Goal: Task Accomplishment & Management: Manage account settings

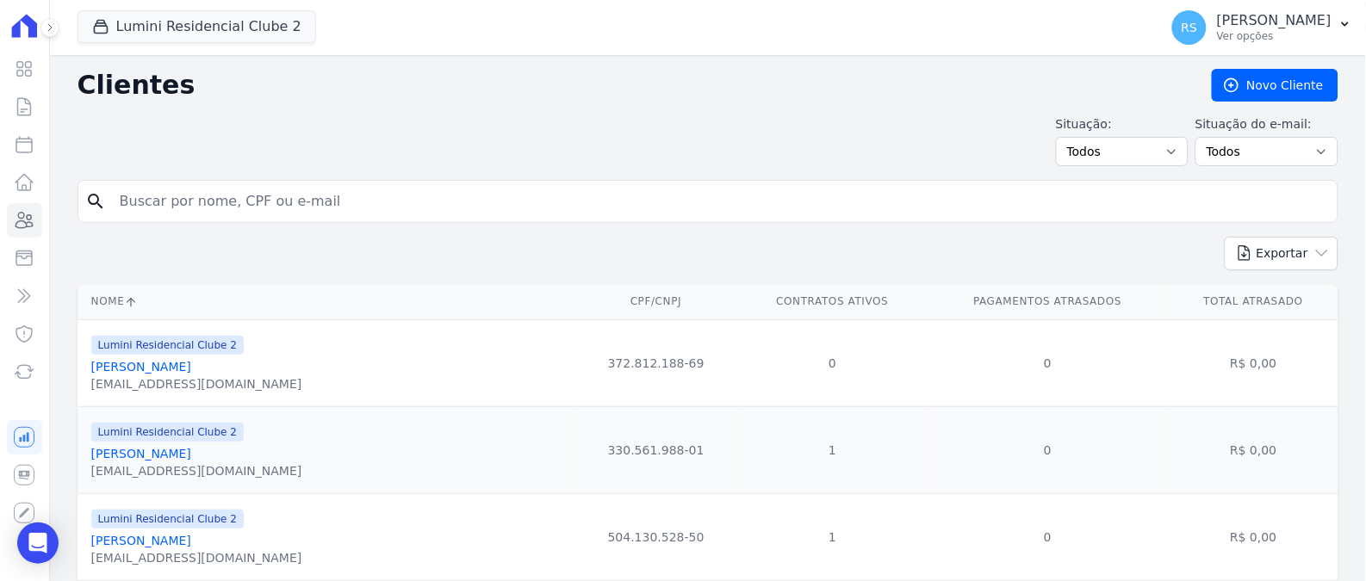
click at [388, 209] on input "search" at bounding box center [719, 201] width 1221 height 34
type input "[PERSON_NAME]"
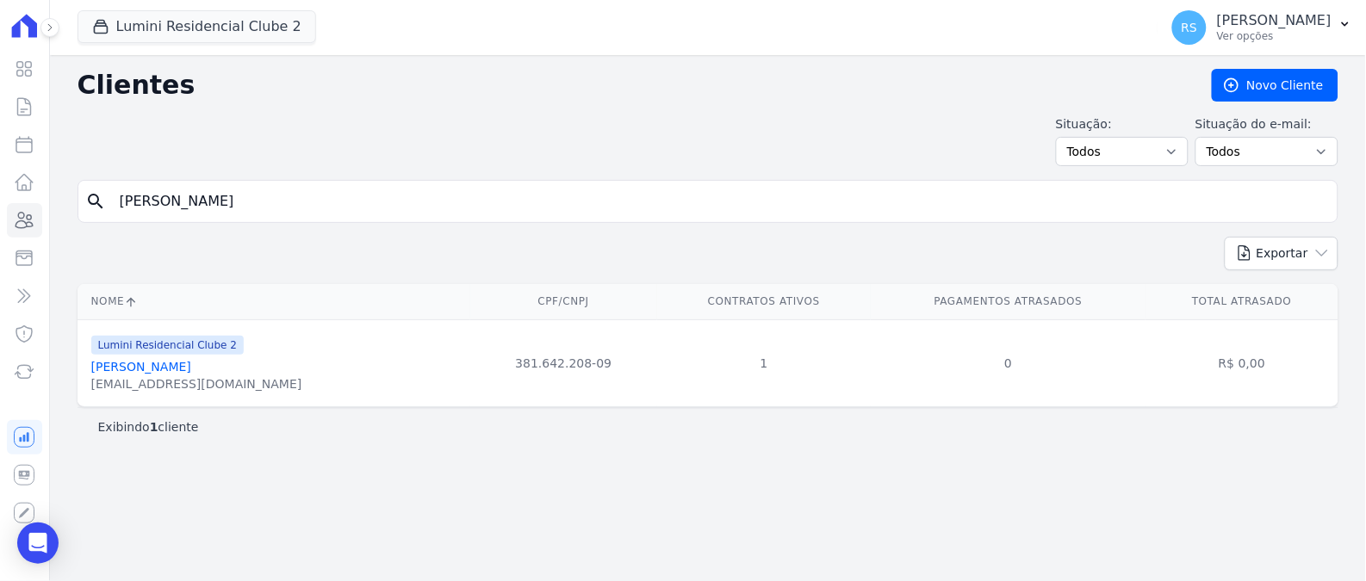
click at [175, 372] on link "[PERSON_NAME]" at bounding box center [141, 367] width 100 height 14
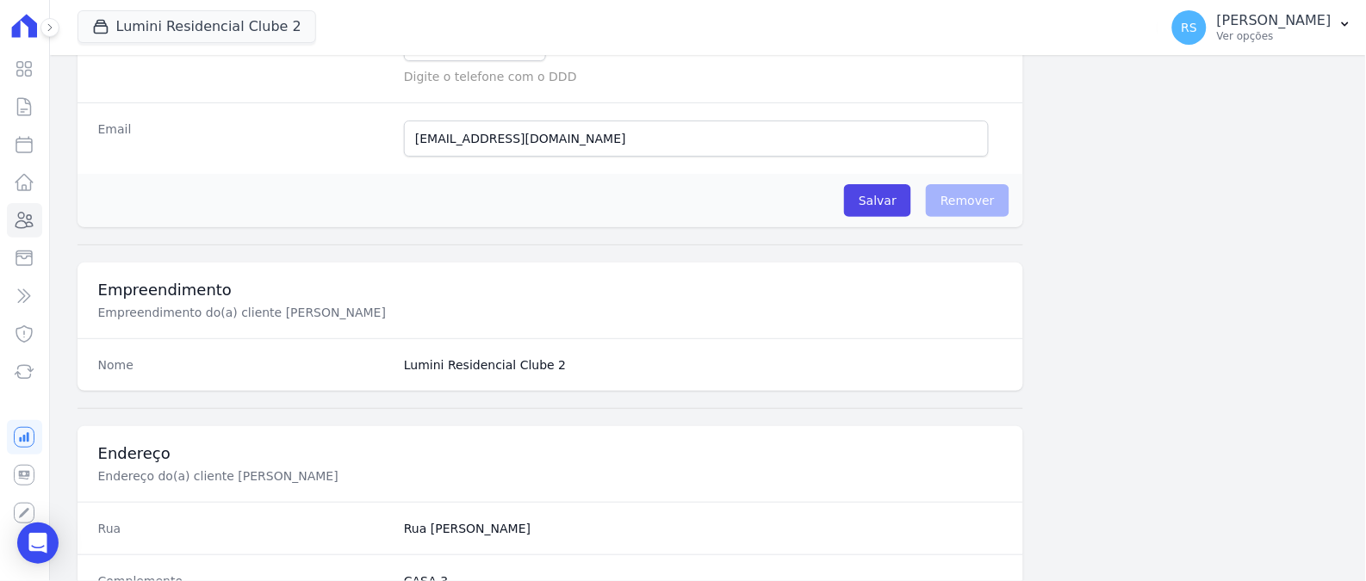
scroll to position [382, 0]
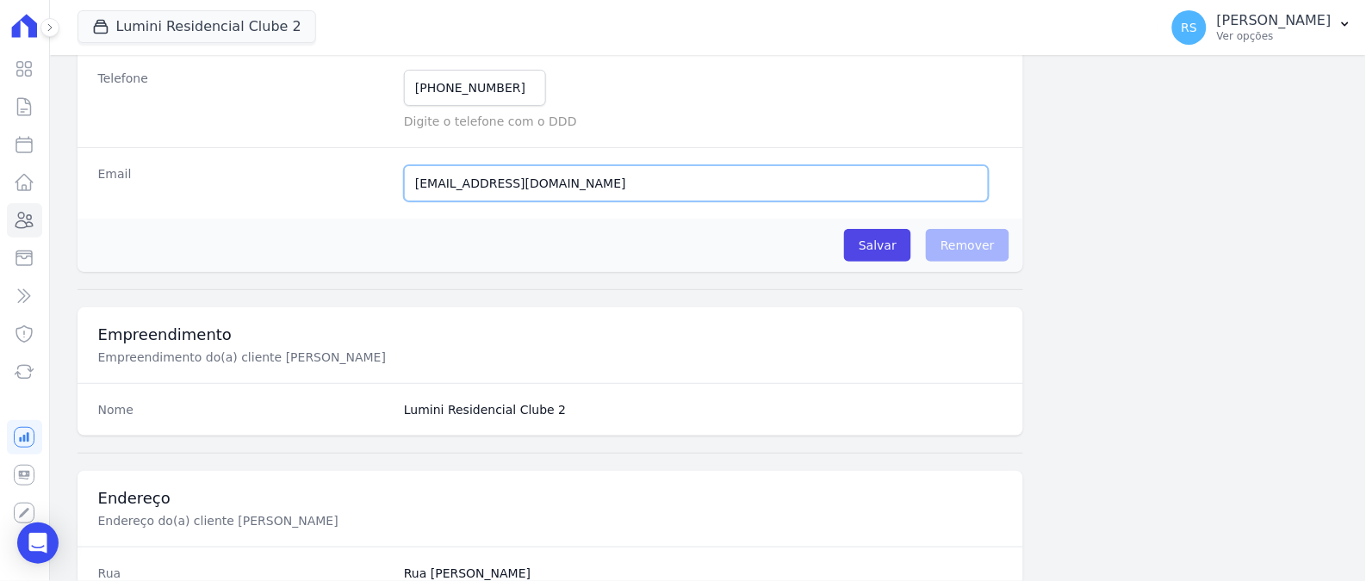
click at [579, 188] on input "[EMAIL_ADDRESS][DOMAIN_NAME]" at bounding box center [696, 183] width 585 height 36
click at [579, 188] on input "fernanda.l.sousa@gmail.com" at bounding box center [696, 183] width 585 height 36
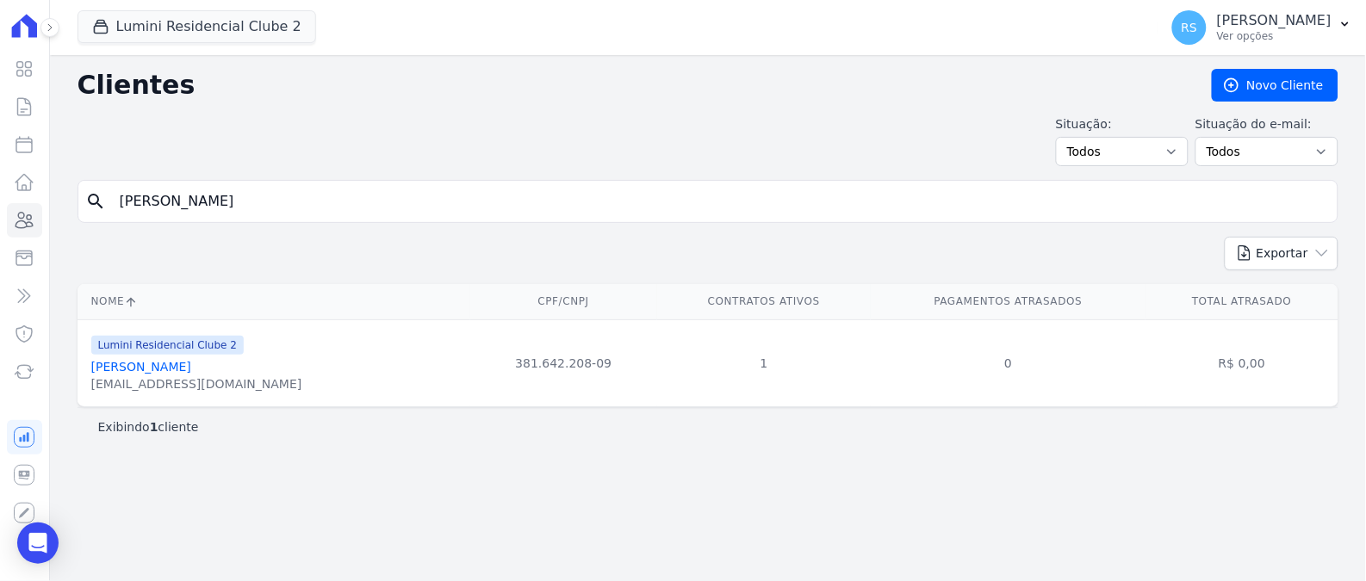
click at [191, 364] on link "Fernanda Lopes De Sousa" at bounding box center [141, 367] width 100 height 14
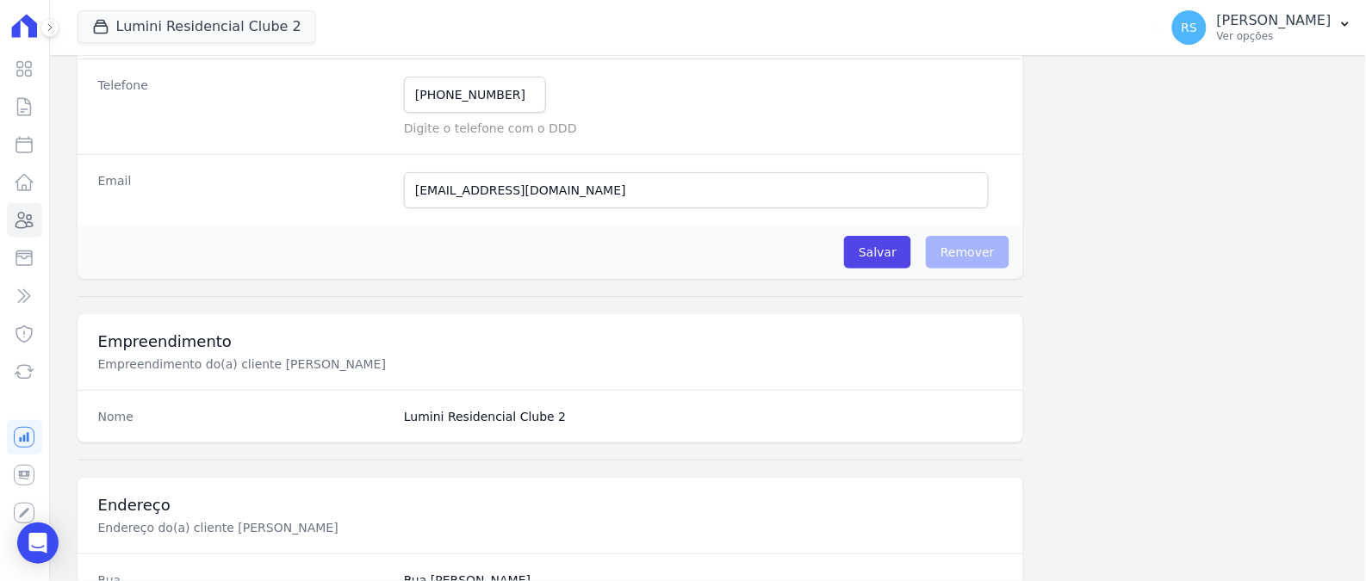
scroll to position [382, 0]
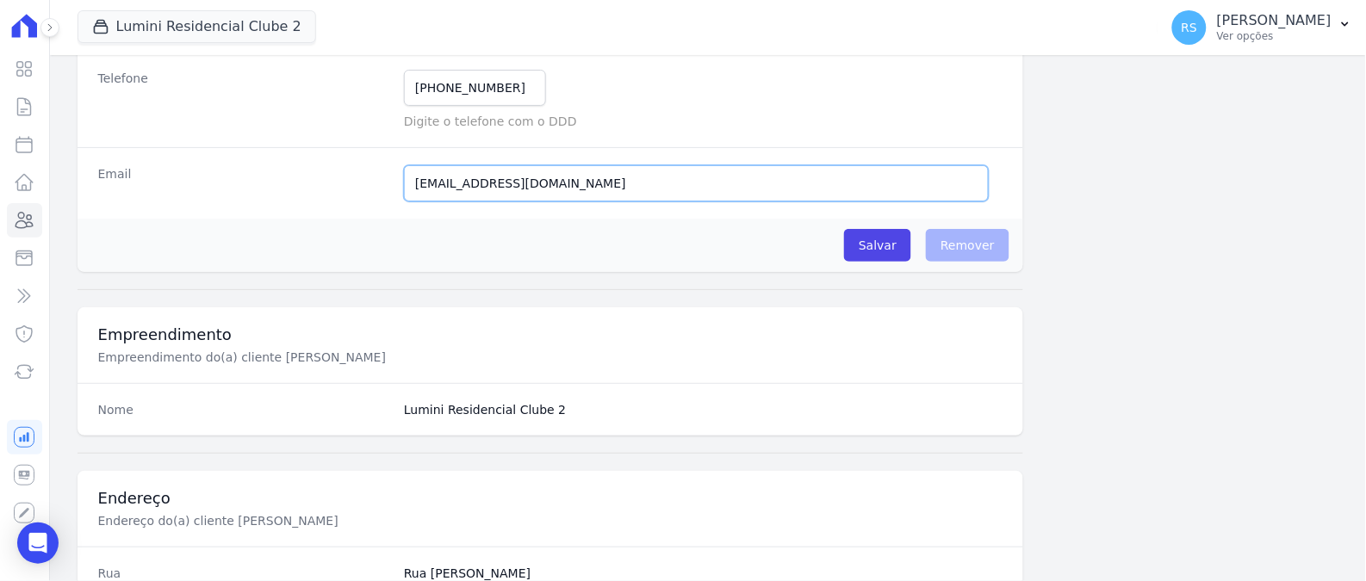
click at [597, 195] on input "fernanda.l.sousa@gmail.com" at bounding box center [696, 183] width 585 height 36
click at [878, 249] on input "Salvar" at bounding box center [877, 245] width 67 height 33
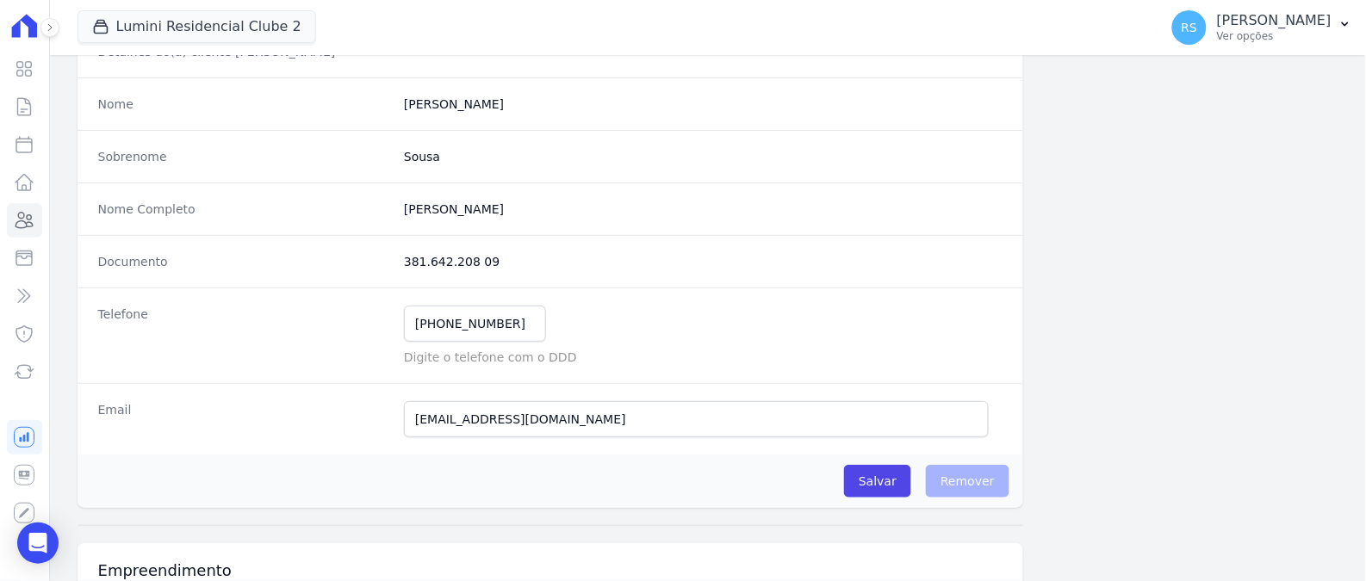
scroll to position [191, 0]
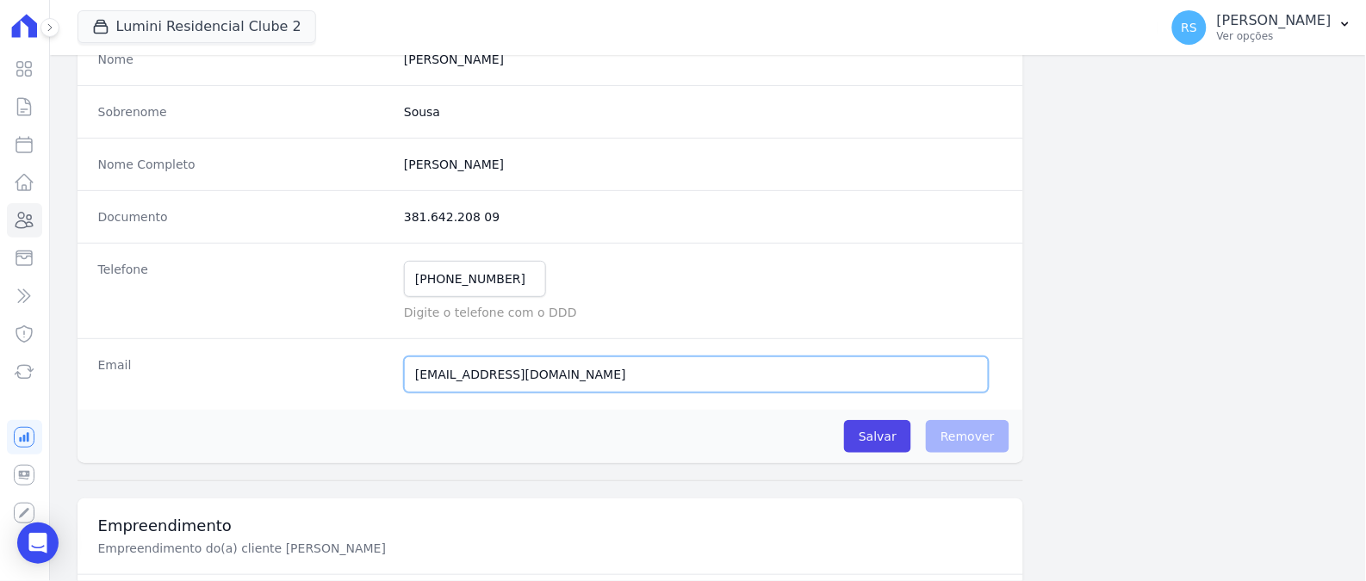
click at [673, 375] on input "fernanda.l.sousa@gmail.com" at bounding box center [696, 375] width 585 height 36
click at [812, 374] on input "fernanda.l.sousa@gmail.com" at bounding box center [696, 375] width 585 height 36
click at [874, 437] on input "Salvar" at bounding box center [877, 436] width 67 height 33
